Goal: Navigation & Orientation: Find specific page/section

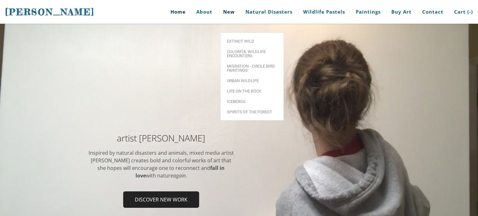
click at [236, 12] on link "New" at bounding box center [228, 12] width 21 height 24
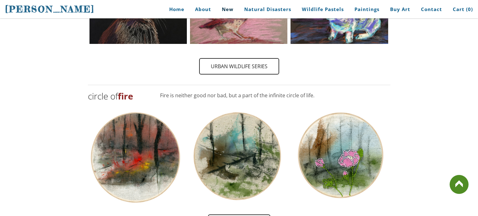
scroll to position [592, 0]
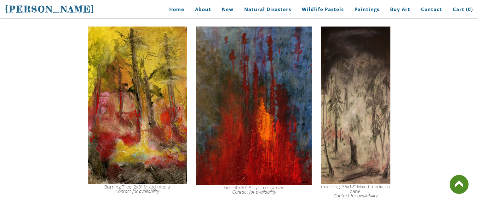
scroll to position [327, 0]
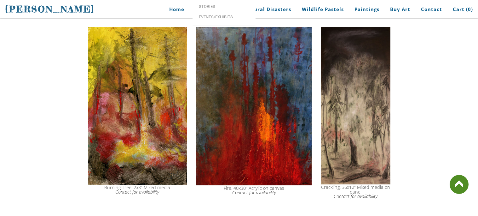
click at [207, 11] on link "About" at bounding box center [203, 9] width 26 height 14
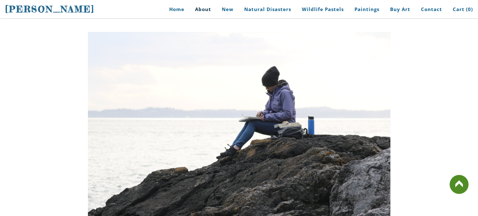
scroll to position [1789, 0]
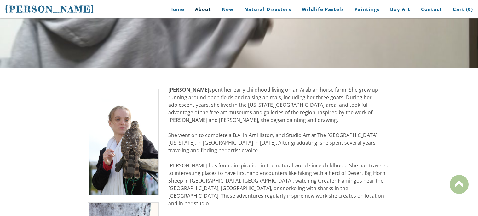
scroll to position [75, 0]
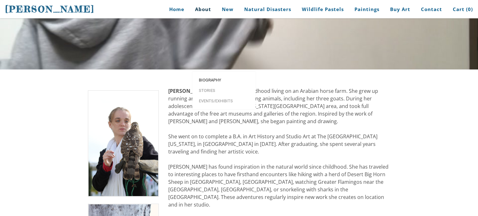
click at [204, 75] on link "Biography" at bounding box center [224, 80] width 63 height 10
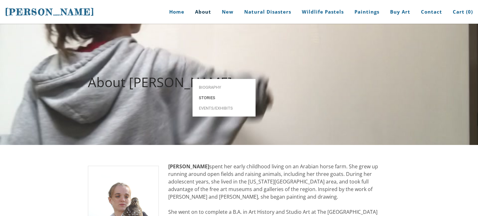
click at [206, 92] on link "Stories" at bounding box center [224, 97] width 63 height 10
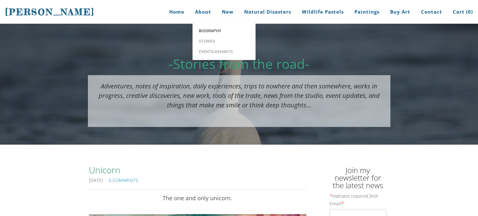
click at [207, 32] on span "Biography" at bounding box center [224, 31] width 50 height 4
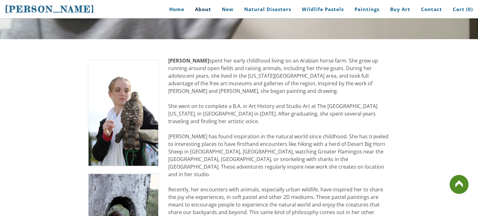
scroll to position [88, 0]
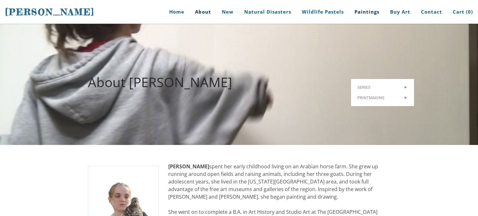
click at [364, 8] on link "Paintings" at bounding box center [367, 12] width 34 height 24
click at [368, 13] on link "Paintings" at bounding box center [367, 12] width 34 height 24
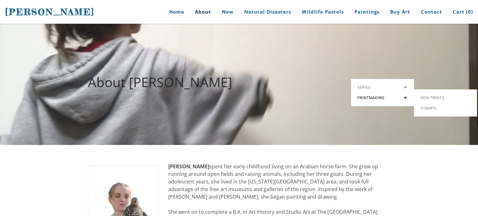
click at [381, 92] on link "Printmaking >" at bounding box center [382, 97] width 63 height 10
click at [421, 96] on span "New prints" at bounding box center [445, 98] width 50 height 4
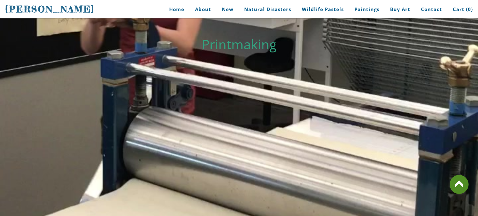
scroll to position [176, 0]
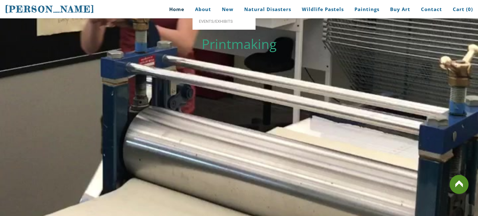
click at [187, 14] on link "Home" at bounding box center [174, 9] width 29 height 14
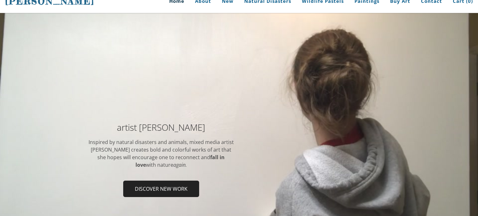
scroll to position [12, 0]
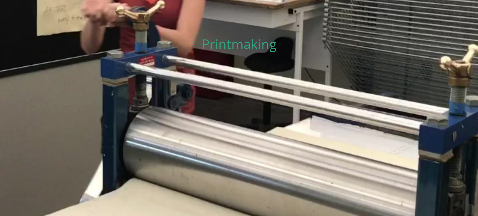
scroll to position [200, 0]
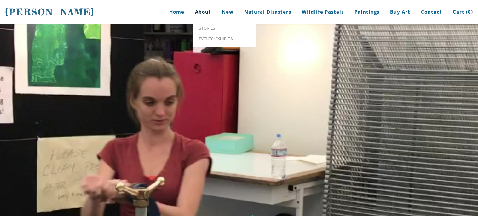
click at [199, 19] on link "About" at bounding box center [203, 12] width 26 height 24
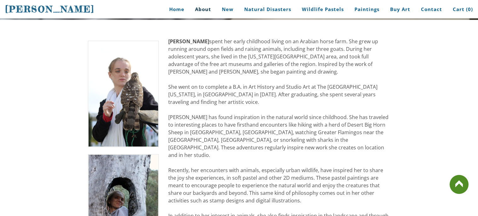
scroll to position [126, 0]
